Goal: Check status: Check status

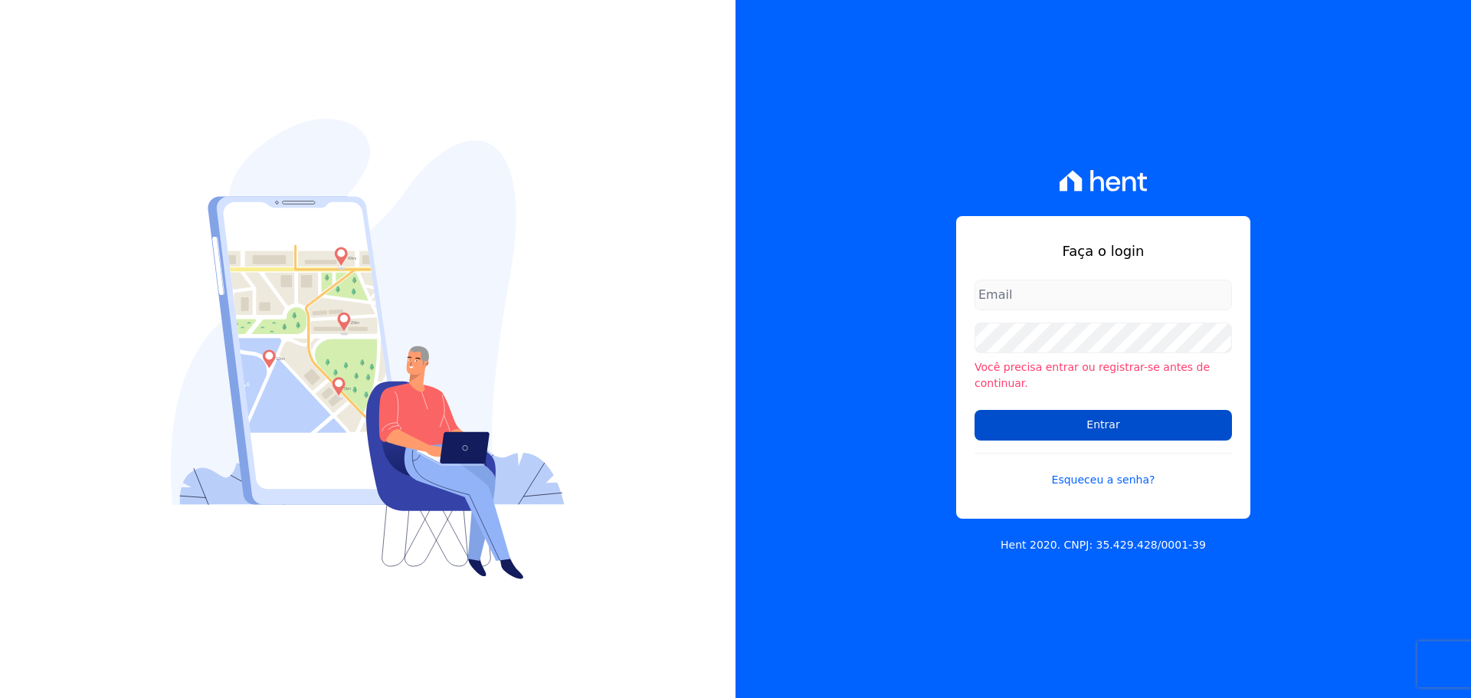
type input "[EMAIL_ADDRESS][DOMAIN_NAME]"
click at [1104, 422] on input "Entrar" at bounding box center [1103, 425] width 257 height 31
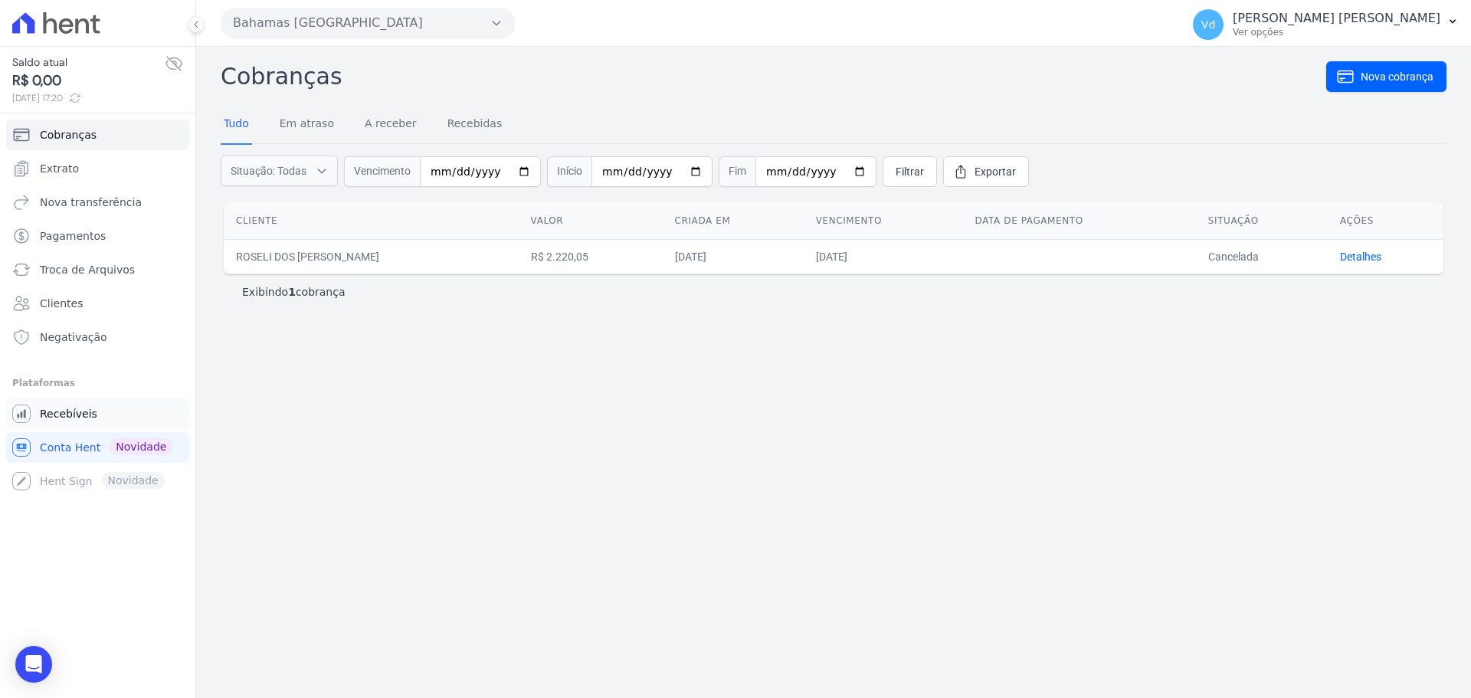
click at [52, 409] on span "Recebíveis" at bounding box center [68, 413] width 57 height 15
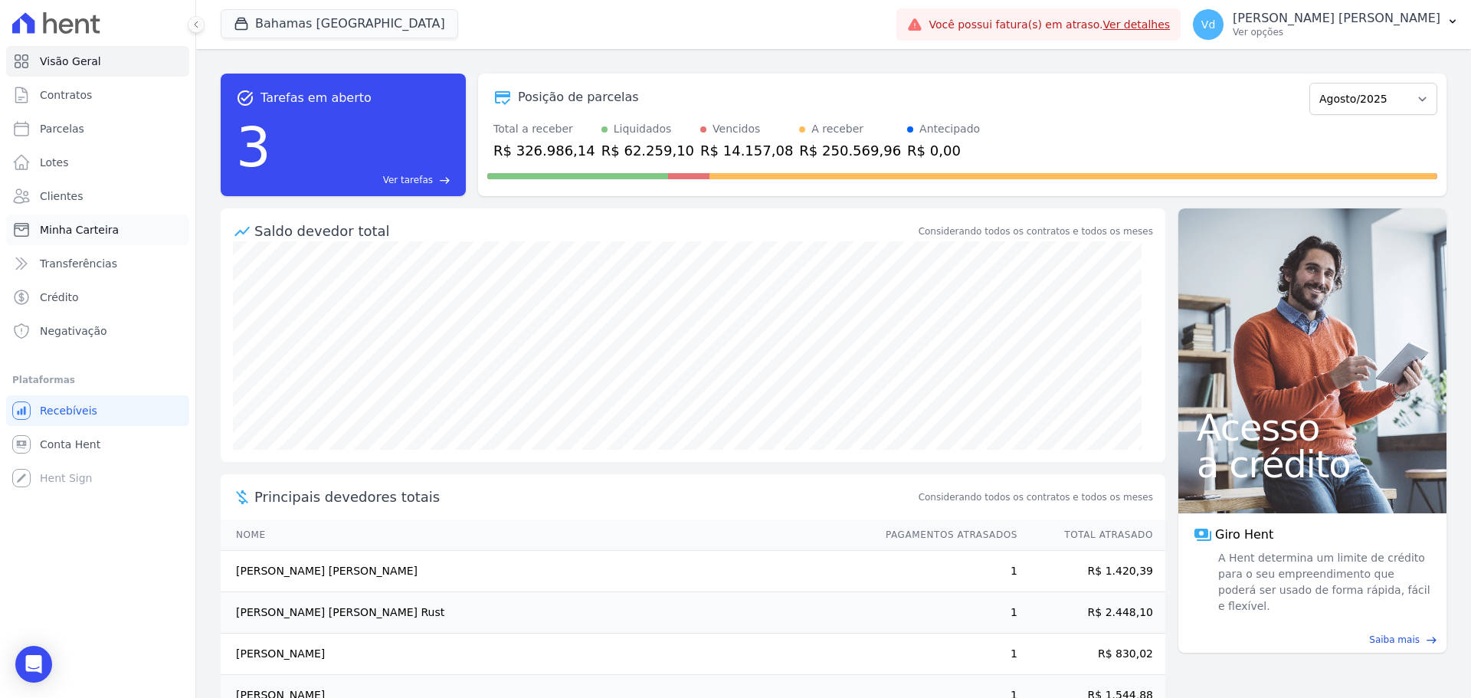
click at [103, 225] on span "Minha Carteira" at bounding box center [79, 229] width 79 height 15
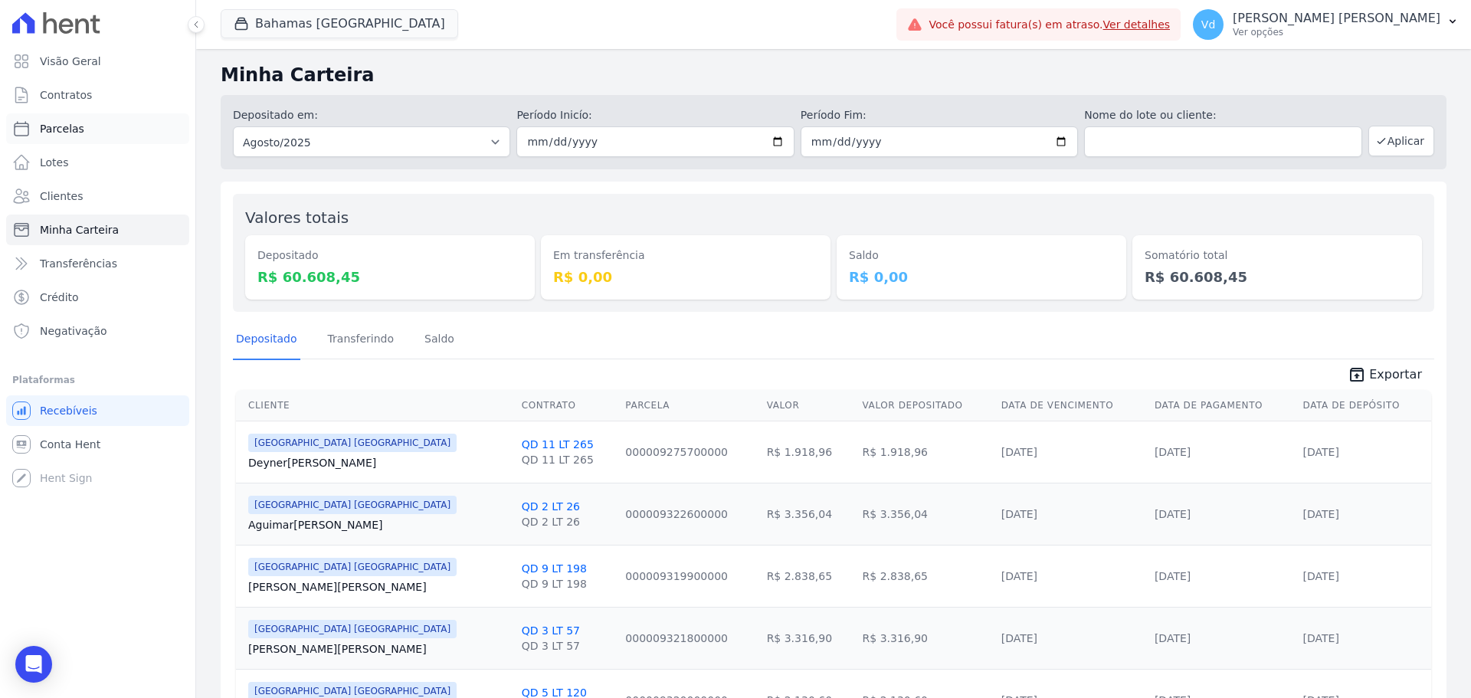
click at [69, 127] on span "Parcelas" at bounding box center [62, 128] width 44 height 15
select select
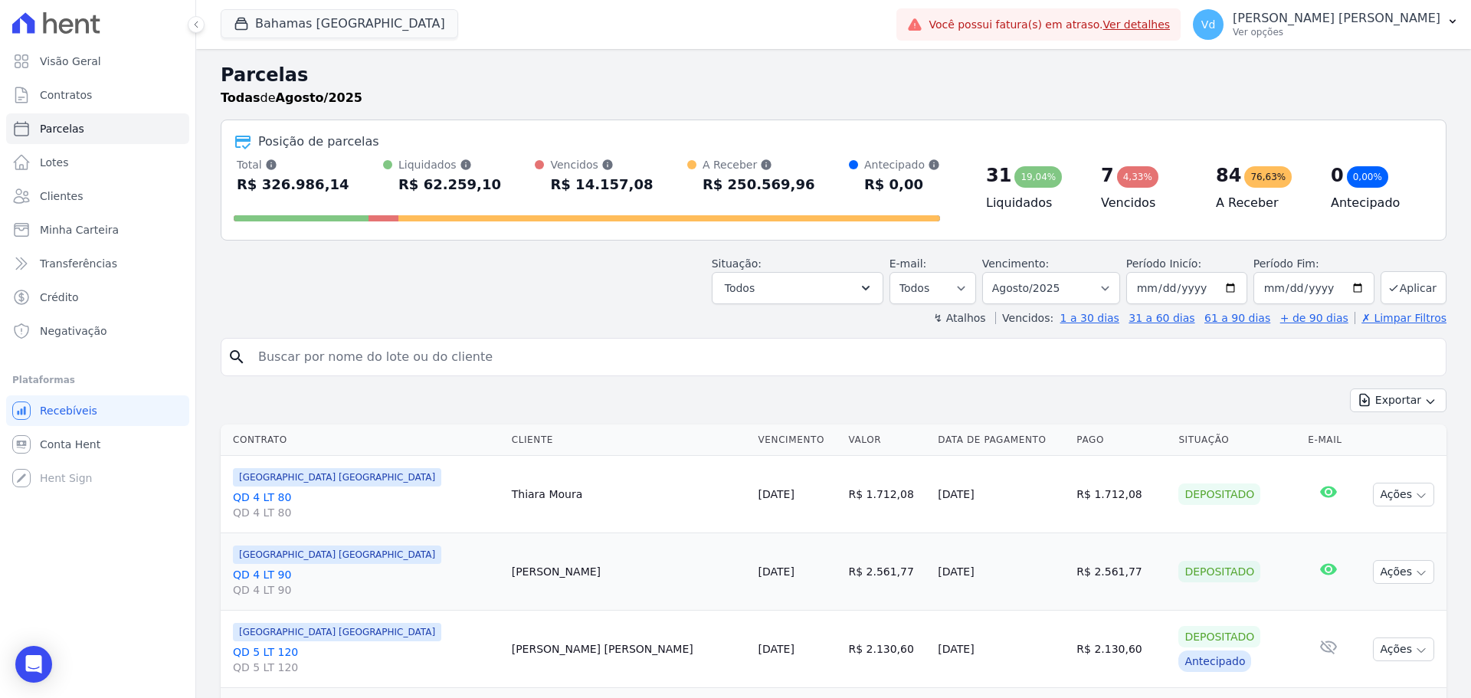
click at [1171, 25] on link "Ver detalhes" at bounding box center [1136, 24] width 67 height 12
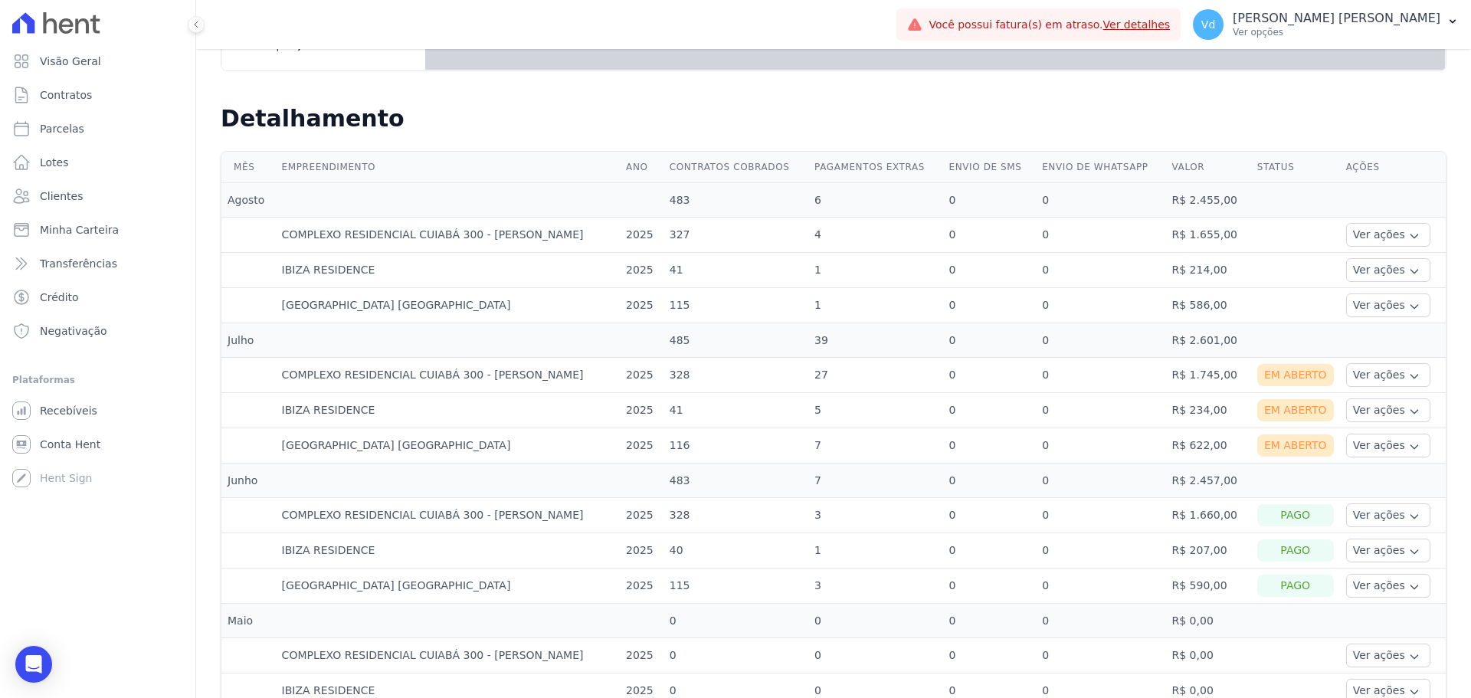
scroll to position [244, 0]
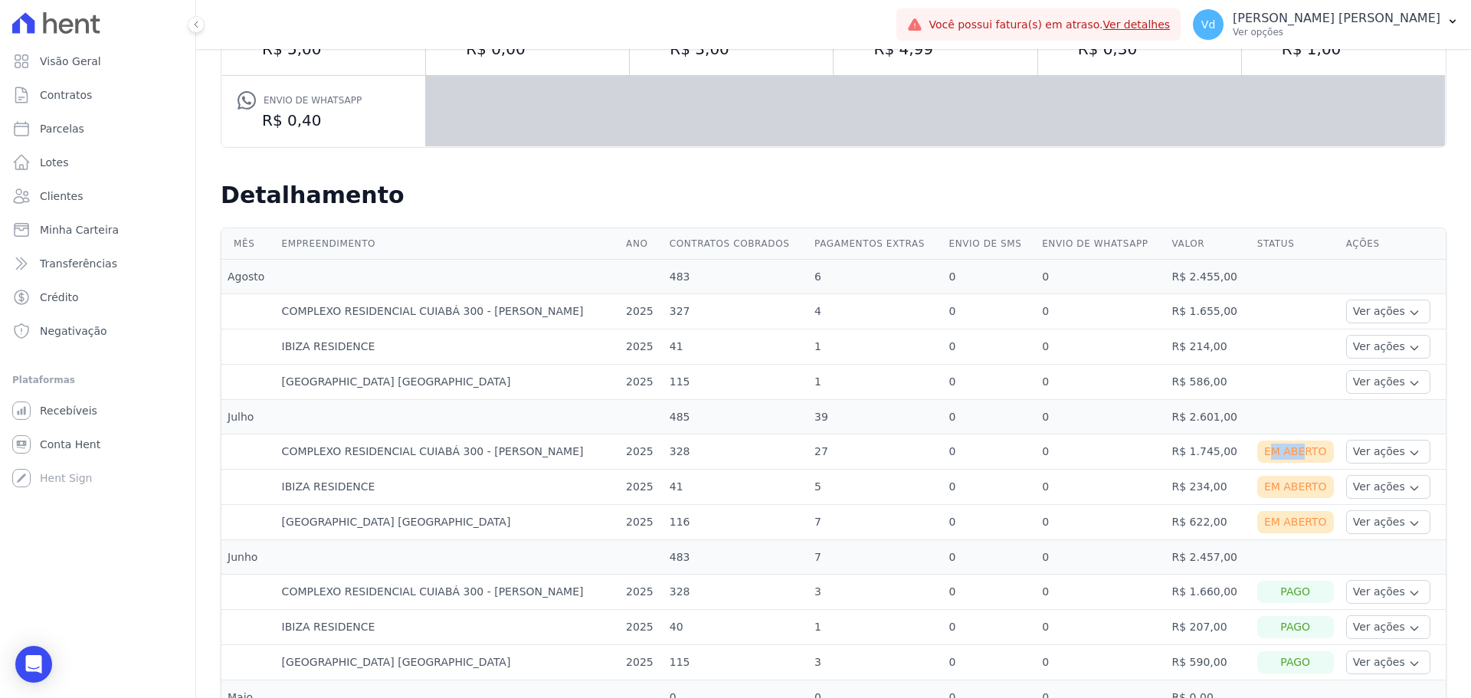
drag, startPoint x: 1258, startPoint y: 455, endPoint x: 1276, endPoint y: 448, distance: 19.6
click at [1280, 450] on div "Em Aberto" at bounding box center [1296, 452] width 77 height 22
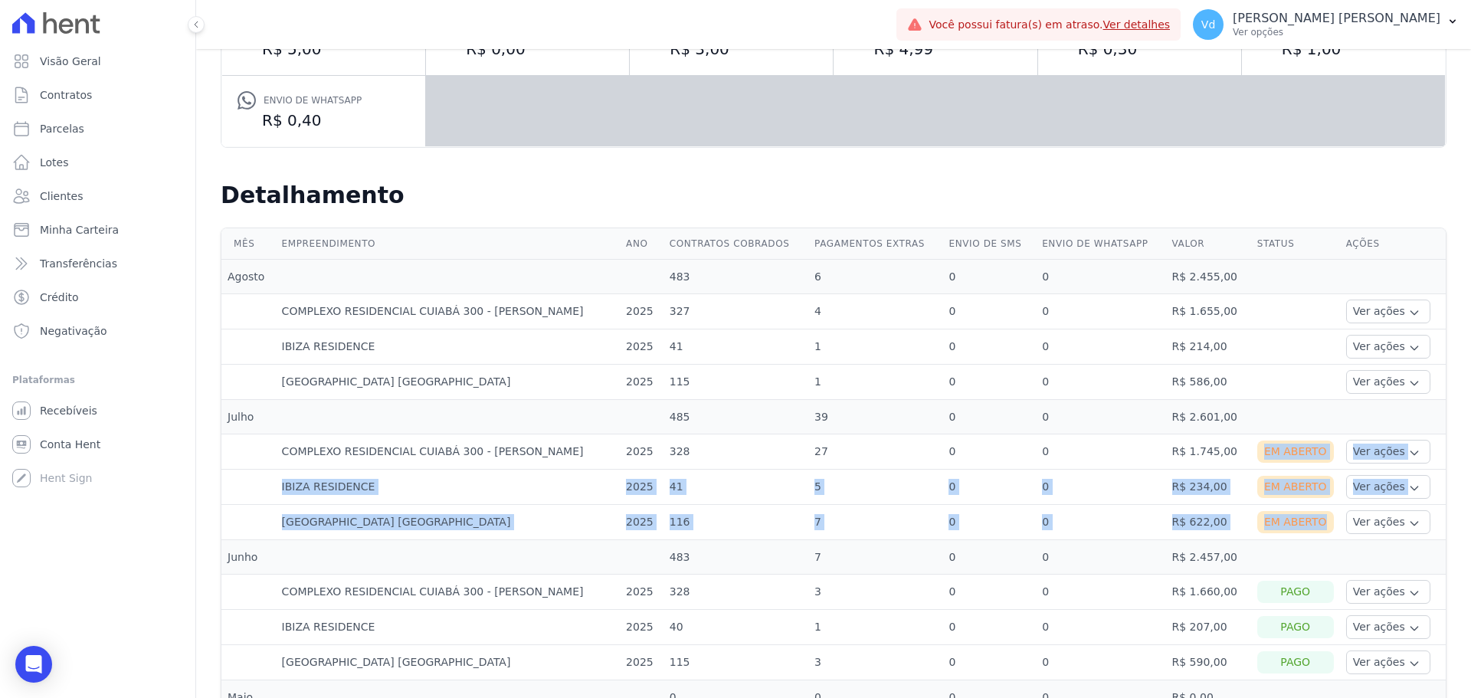
drag, startPoint x: 1255, startPoint y: 451, endPoint x: 1311, endPoint y: 520, distance: 88.2
click at [1311, 520] on tbody "Agosto 483 6 0 0 R$ 2.455,00 COMPLEXO RESIDENCIAL [GEOGRAPHIC_DATA] 300 - [PERS…" at bounding box center [833, 540] width 1225 height 561
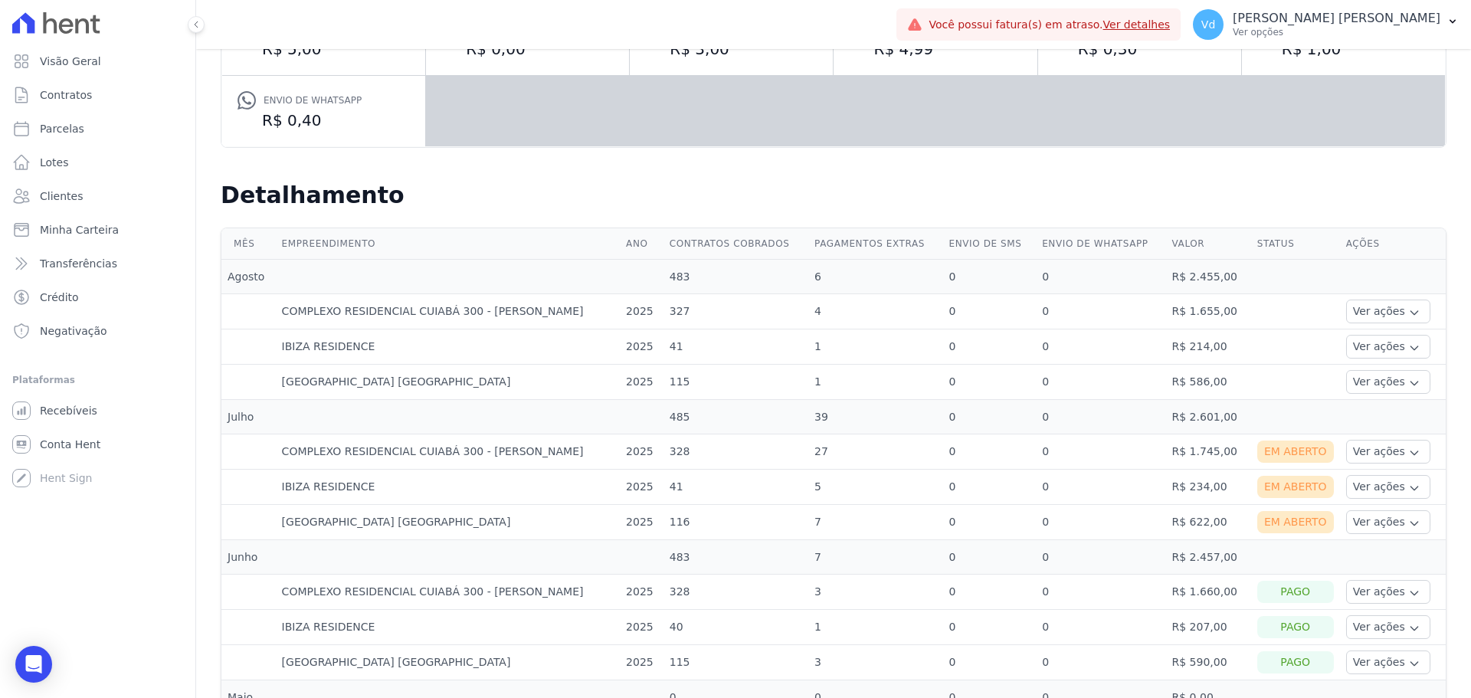
click at [1228, 456] on td "R$ 1.745,00" at bounding box center [1208, 451] width 85 height 35
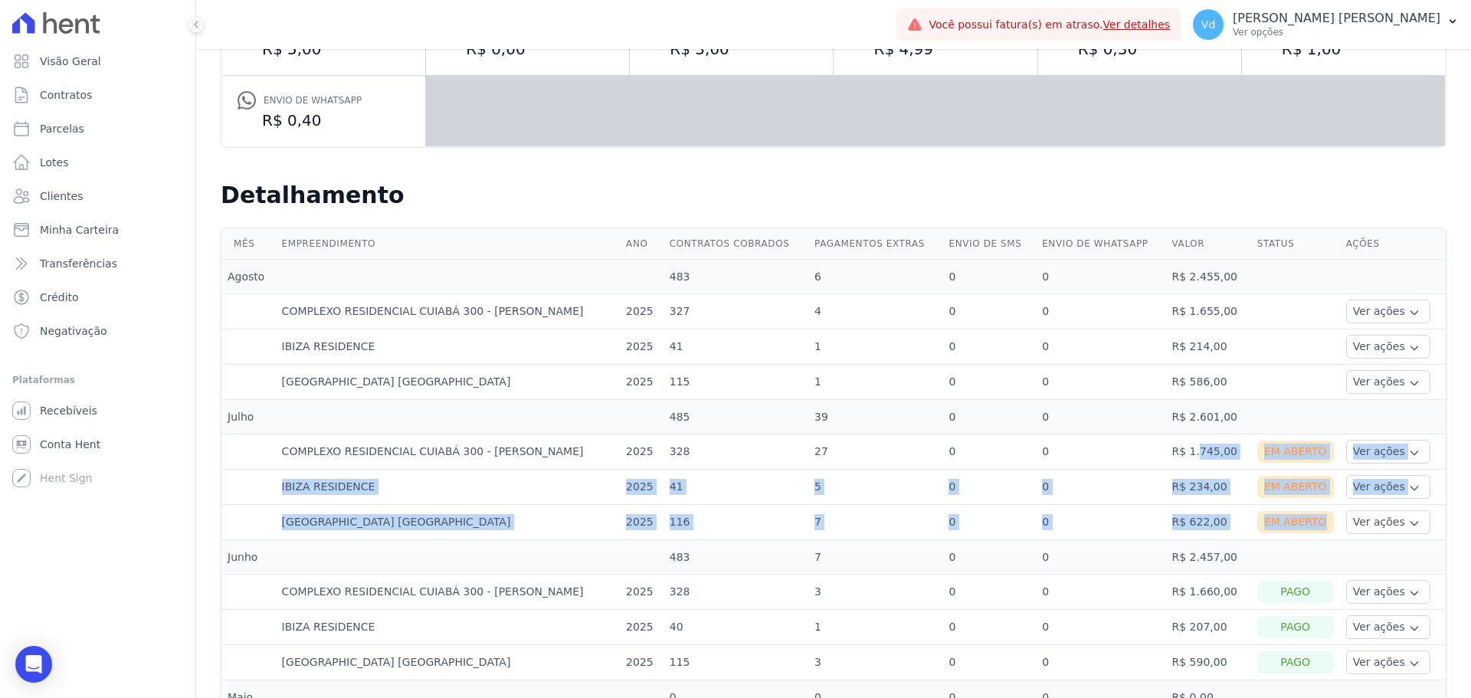
drag, startPoint x: 1162, startPoint y: 446, endPoint x: 1310, endPoint y: 518, distance: 165.2
click at [1310, 518] on tbody "Agosto 483 6 0 0 R$ 2.455,00 COMPLEXO RESIDENCIAL [GEOGRAPHIC_DATA] 300 - [PERS…" at bounding box center [833, 540] width 1225 height 561
click at [1223, 446] on td "R$ 1.745,00" at bounding box center [1208, 451] width 85 height 35
